Goal: Task Accomplishment & Management: Use online tool/utility

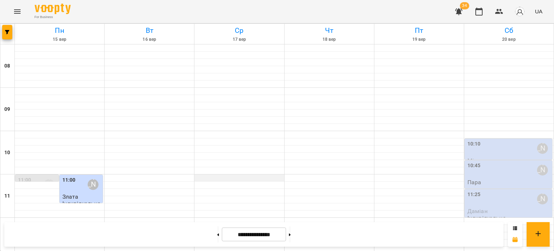
scroll to position [289, 0]
click at [10, 29] on button "button" at bounding box center [7, 32] width 10 height 14
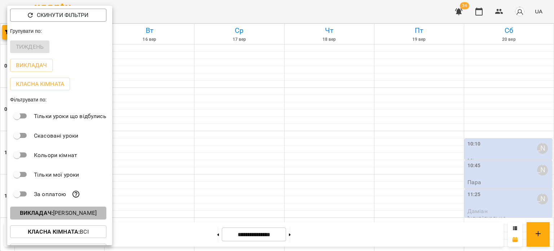
click at [53, 215] on b "Викладач :" at bounding box center [36, 212] width 33 height 7
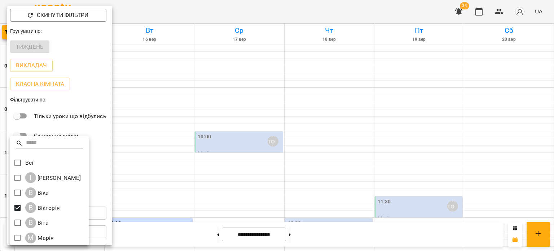
click at [180, 140] on div at bounding box center [277, 125] width 554 height 251
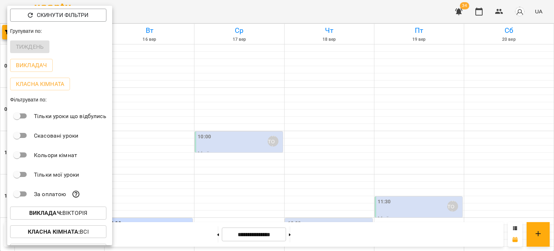
click at [284, 109] on div at bounding box center [277, 125] width 554 height 251
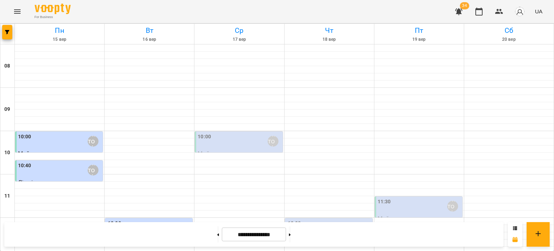
scroll to position [345, 0]
click at [2, 25] on button "button" at bounding box center [7, 32] width 10 height 14
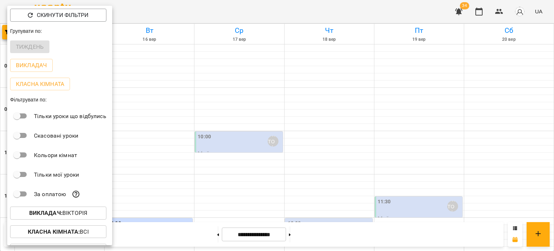
click at [137, 160] on div at bounding box center [277, 125] width 554 height 251
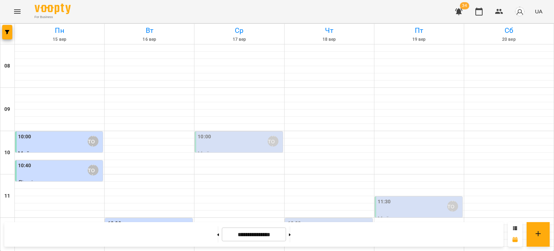
scroll to position [165, 0]
